Goal: Find specific page/section: Find specific page/section

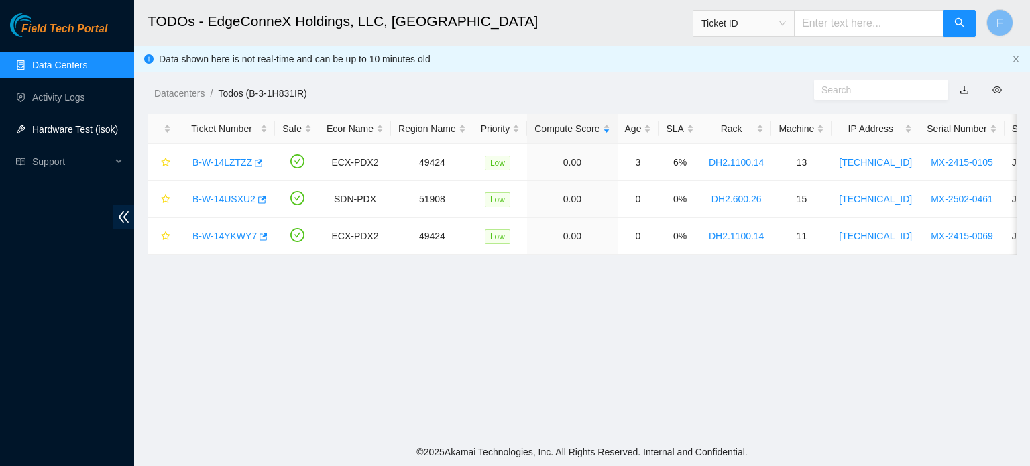
scroll to position [188, 0]
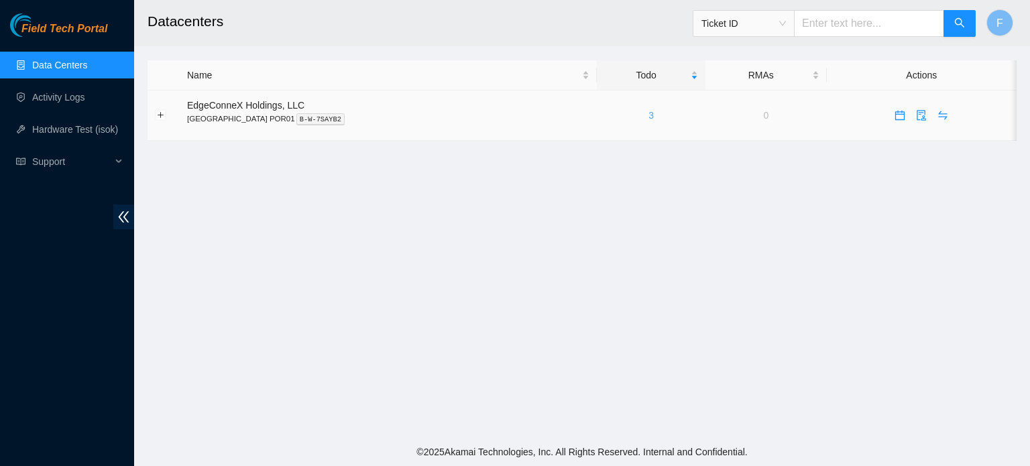
click at [648, 115] on link "3" at bounding box center [650, 115] width 5 height 11
